Goal: Task Accomplishment & Management: Complete application form

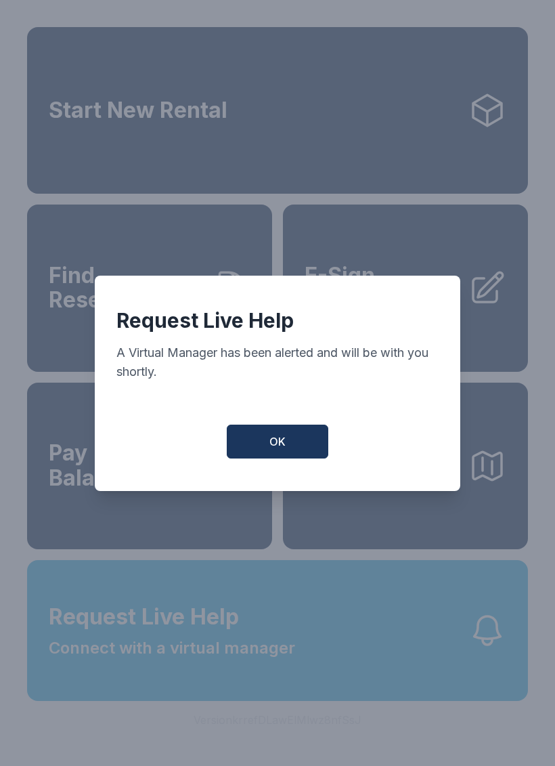
click at [266, 442] on button "OK" at bounding box center [278, 442] width 102 height 34
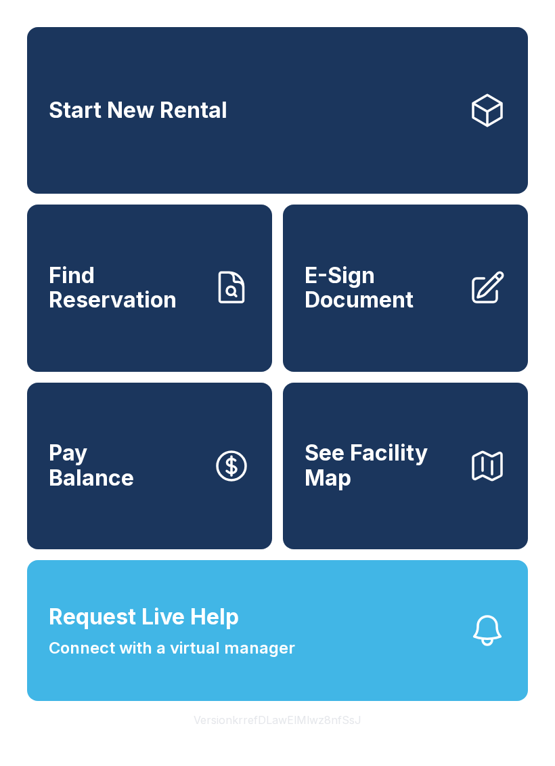
click at [297, 657] on button "Request Live Help Connect with a virtual manager" at bounding box center [277, 630] width 501 height 141
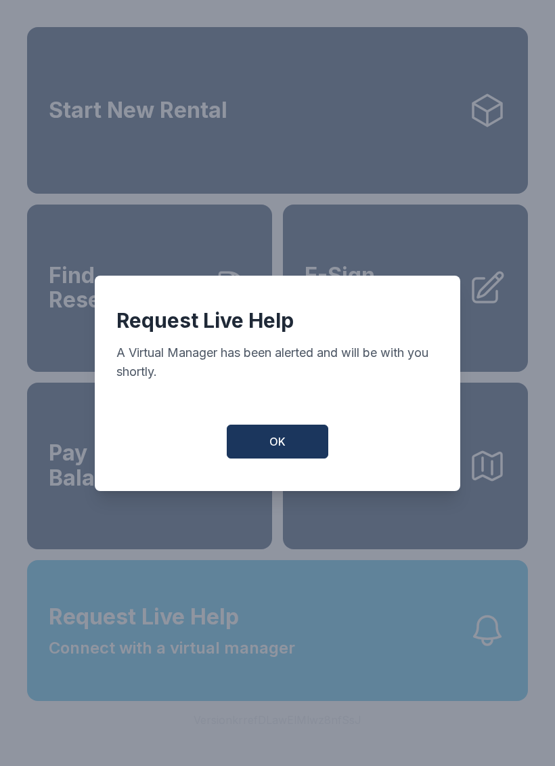
click at [276, 450] on span "OK" at bounding box center [278, 442] width 16 height 16
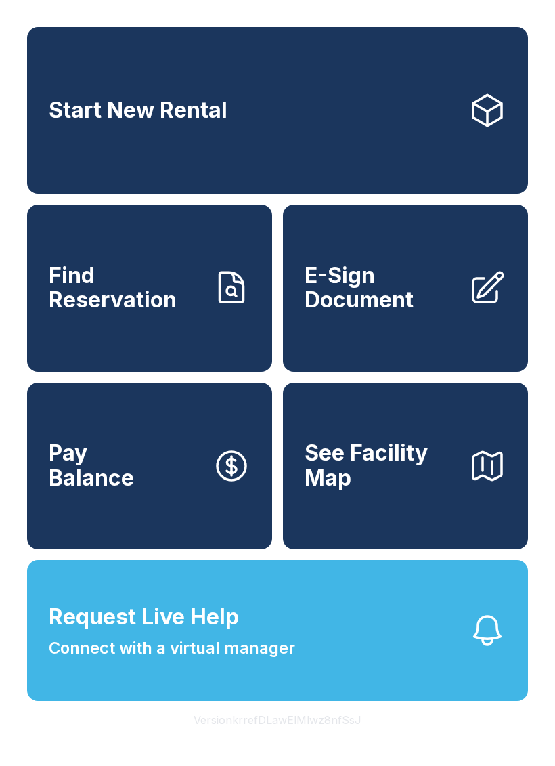
click at [394, 294] on span "E-Sign Document" at bounding box center [381, 287] width 153 height 49
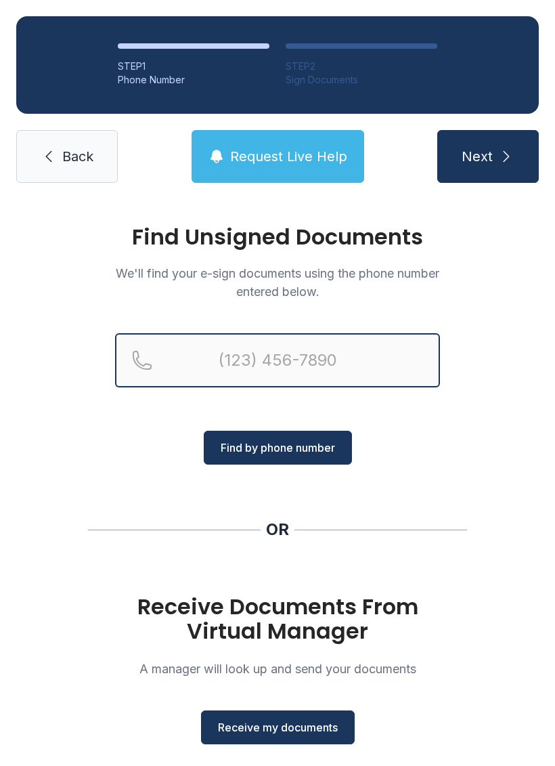
click at [203, 343] on input "Reservation phone number" at bounding box center [277, 360] width 325 height 54
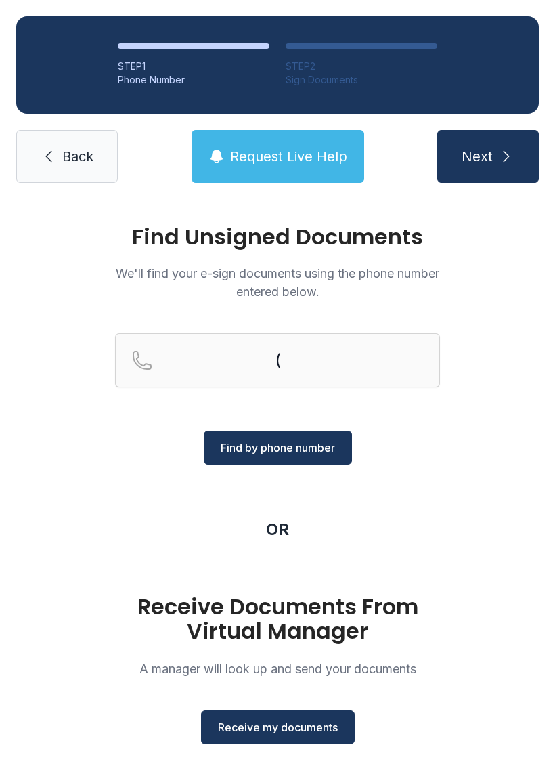
click at [478, 160] on span "Next" at bounding box center [477, 156] width 31 height 19
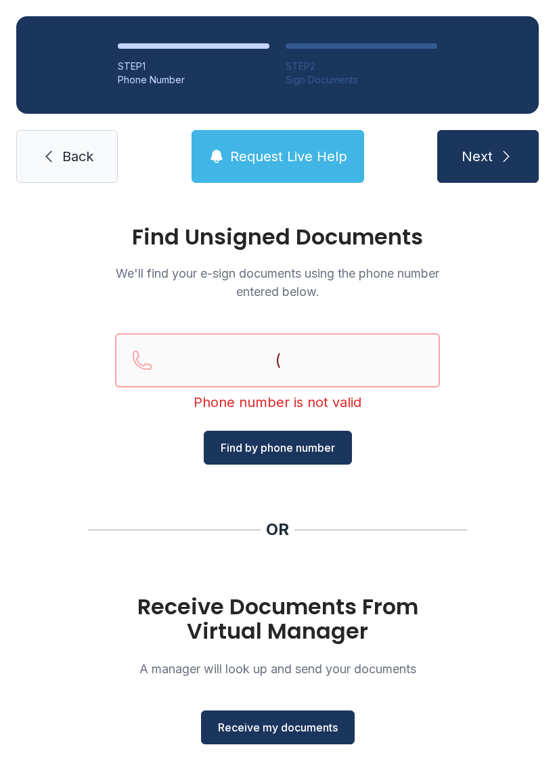
type input "("
click at [271, 534] on div "OR" at bounding box center [277, 530] width 23 height 22
click at [276, 726] on span "Receive my documents" at bounding box center [278, 727] width 120 height 16
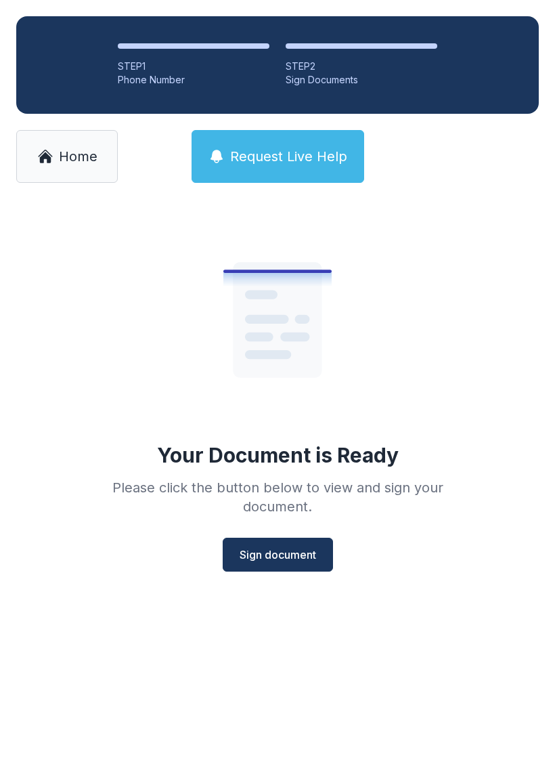
click at [274, 552] on span "Sign document" at bounding box center [278, 555] width 77 height 16
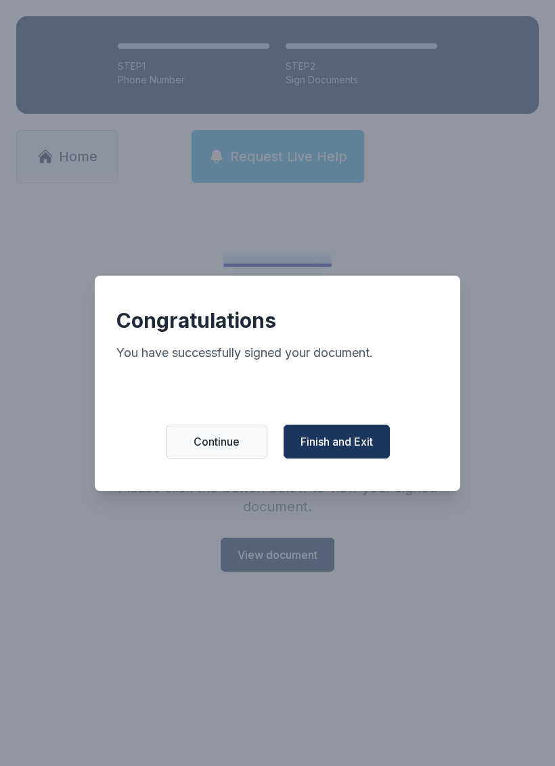
click at [344, 450] on span "Finish and Exit" at bounding box center [337, 442] width 72 height 16
